Goal: Find specific page/section

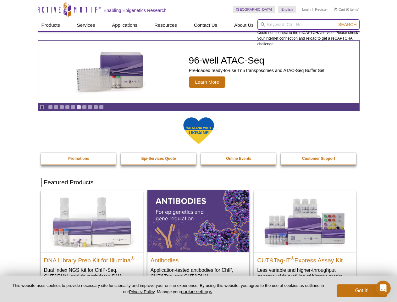
click at [309, 25] on input "search" at bounding box center [309, 24] width 102 height 11
click at [348, 25] on span "Search" at bounding box center [348, 24] width 18 height 5
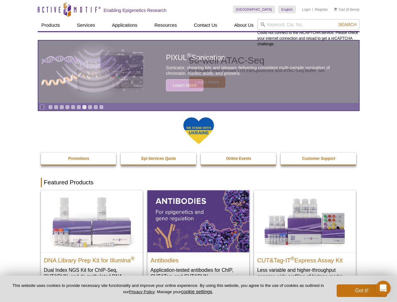
click at [42, 107] on icon "Pause" at bounding box center [42, 107] width 4 height 4
click at [50, 107] on link "Go to slide 1" at bounding box center [50, 107] width 5 height 5
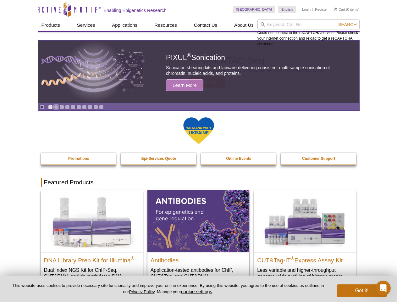
click at [56, 107] on link "Go to slide 2" at bounding box center [56, 107] width 5 height 5
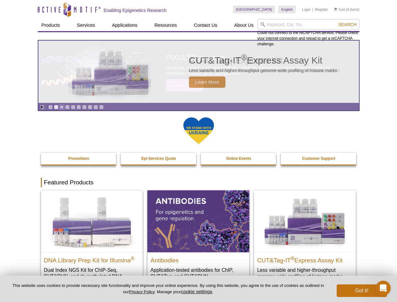
click at [62, 107] on link "Go to slide 3" at bounding box center [61, 107] width 5 height 5
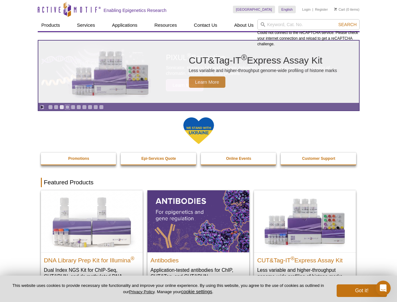
click at [67, 107] on link "Go to slide 4" at bounding box center [67, 107] width 5 height 5
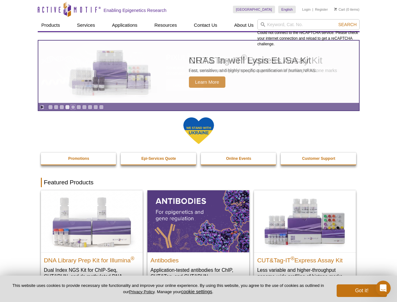
click at [73, 107] on link "Go to slide 5" at bounding box center [73, 107] width 5 height 5
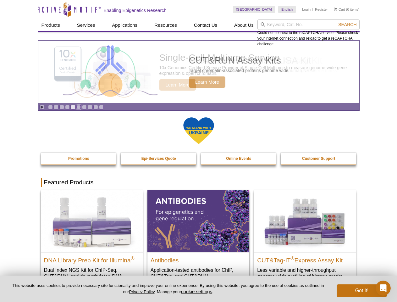
click at [79, 107] on link "Go to slide 6" at bounding box center [78, 107] width 5 height 5
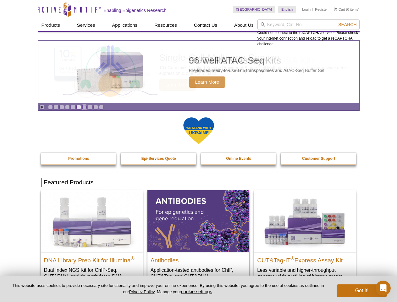
click at [84, 107] on link "Go to slide 7" at bounding box center [84, 107] width 5 height 5
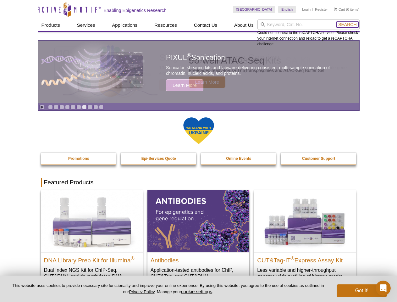
click at [348, 25] on span "Search" at bounding box center [348, 24] width 18 height 5
